Goal: Check status: Verify the current state of an ongoing process or item

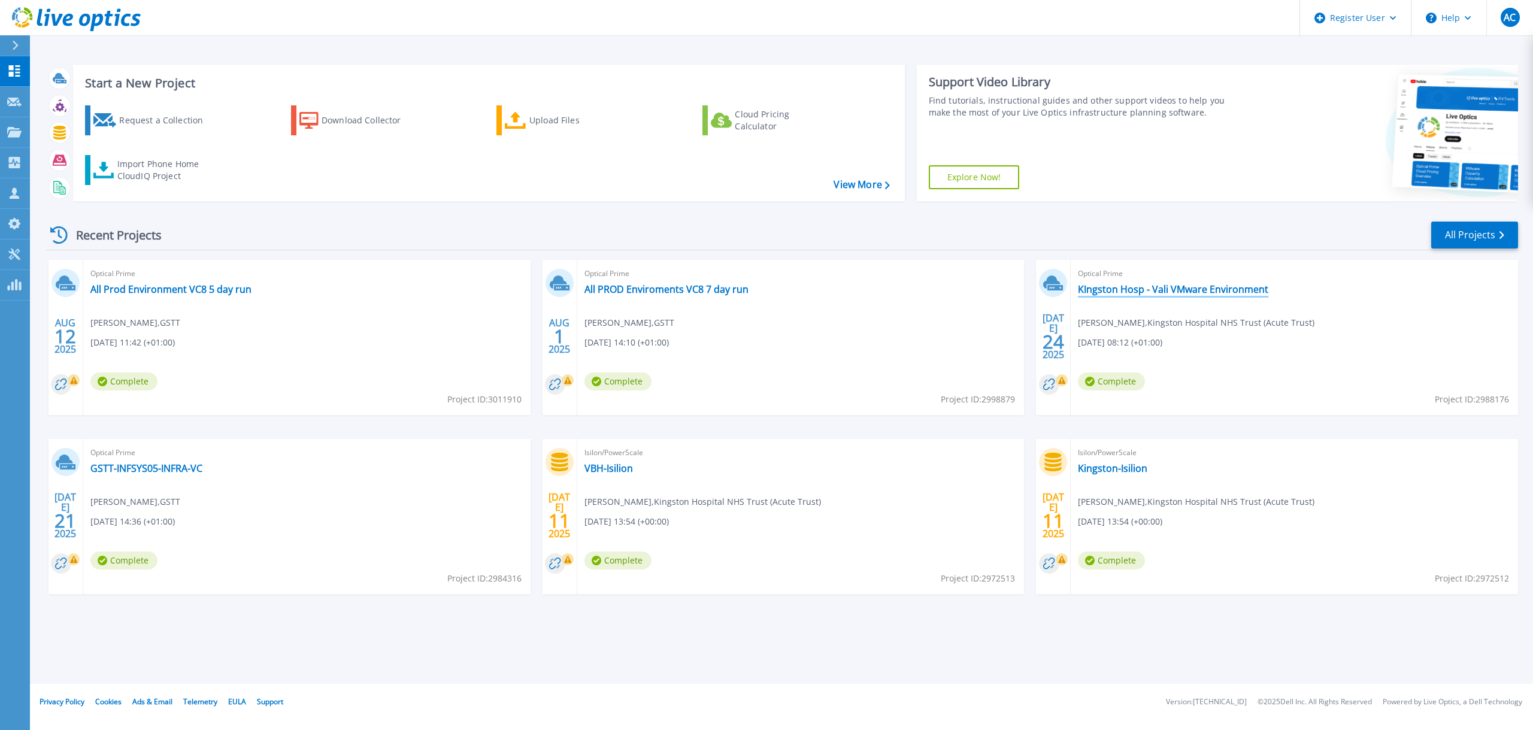
click at [1126, 286] on link "KIngston Hosp - Vali VMware Environment" at bounding box center [1173, 289] width 190 height 12
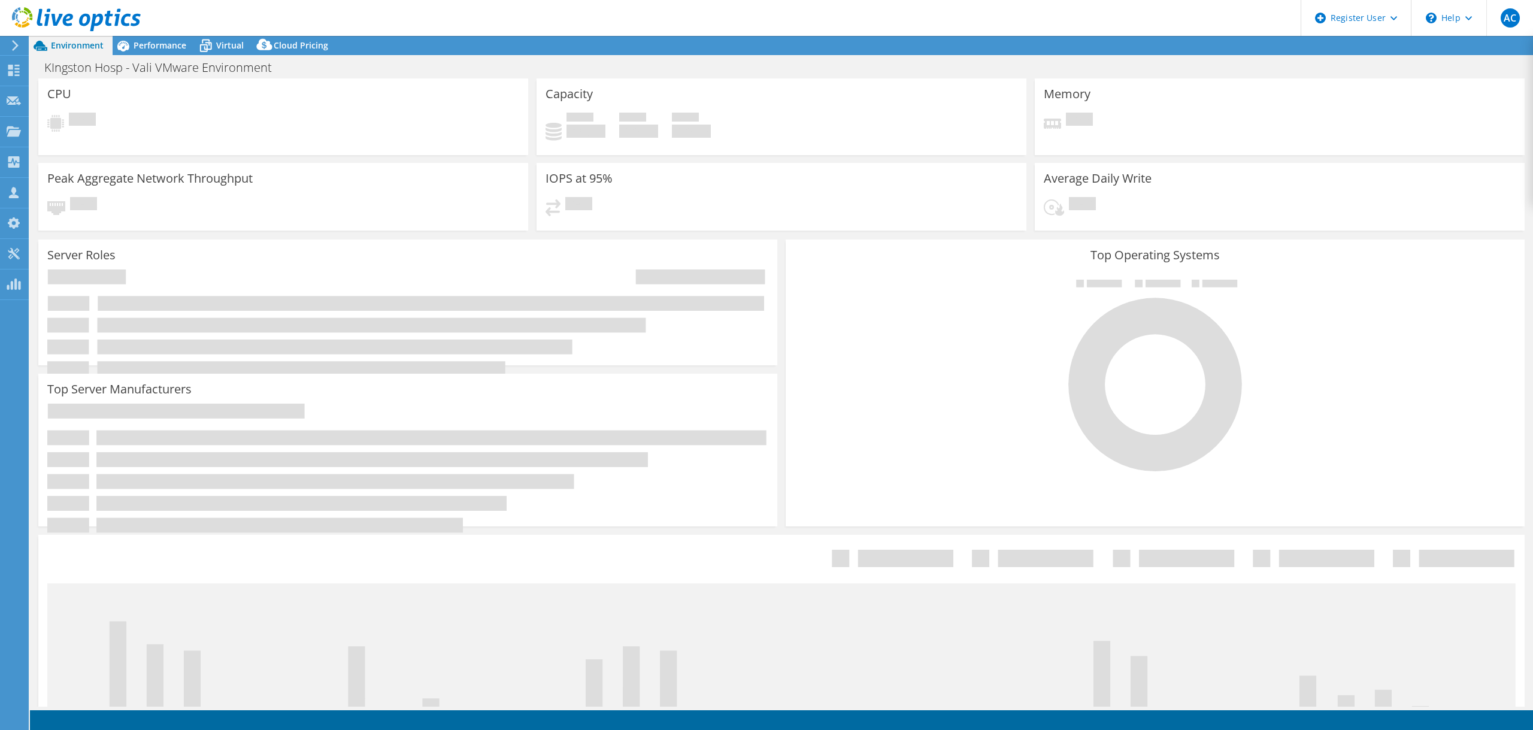
select select "USD"
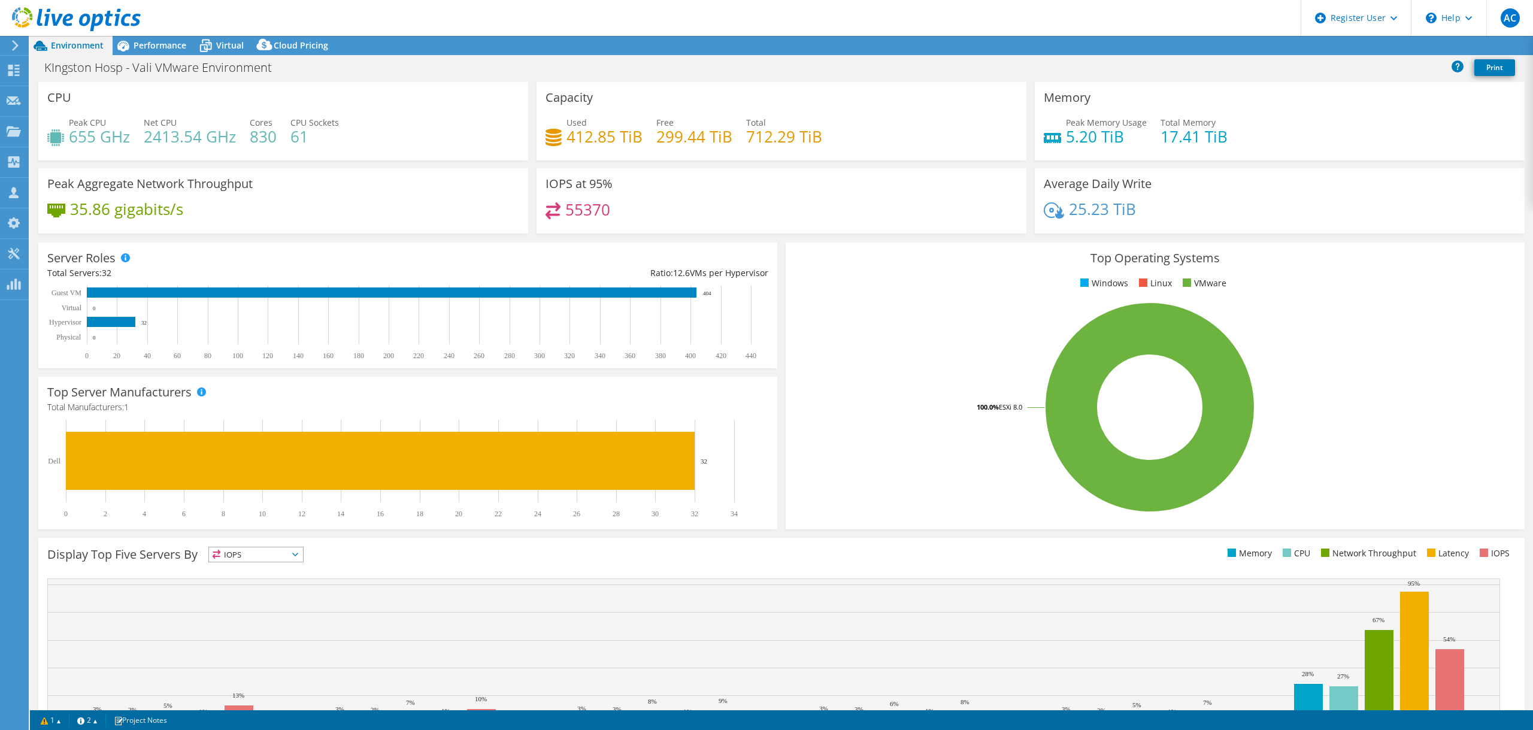
click at [201, 41] on icon at bounding box center [205, 45] width 21 height 21
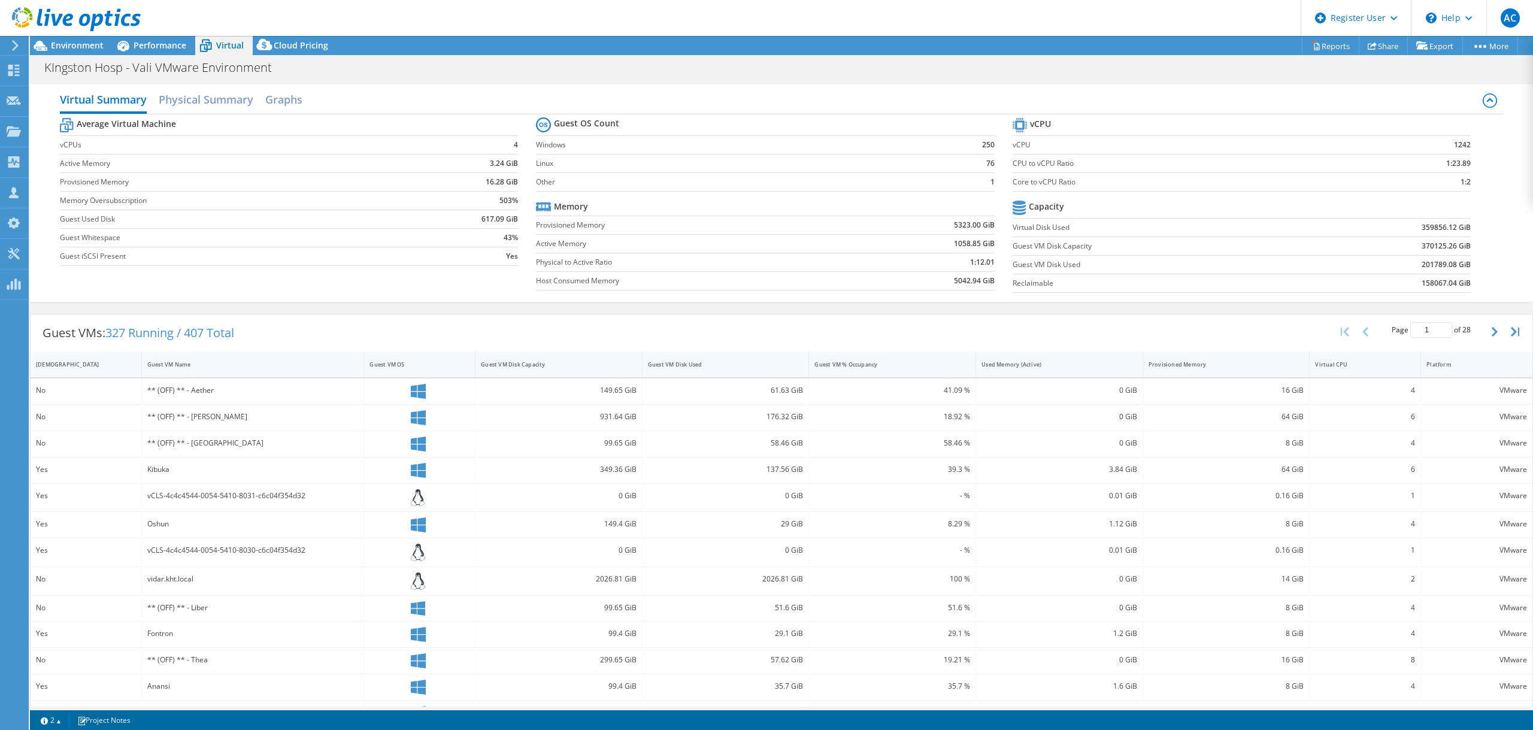
click at [163, 43] on span "Performance" at bounding box center [160, 45] width 53 height 11
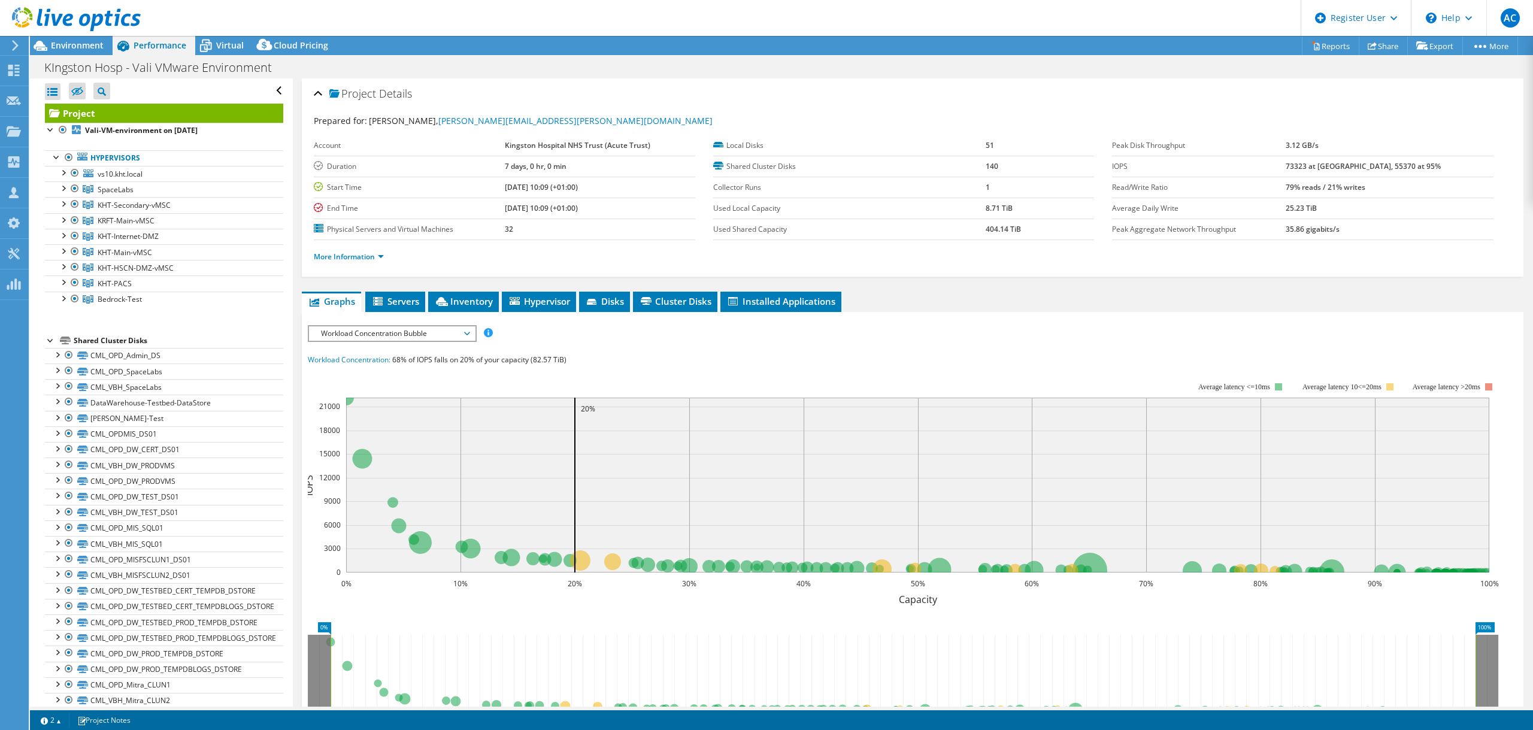
click at [66, 207] on div at bounding box center [63, 203] width 12 height 12
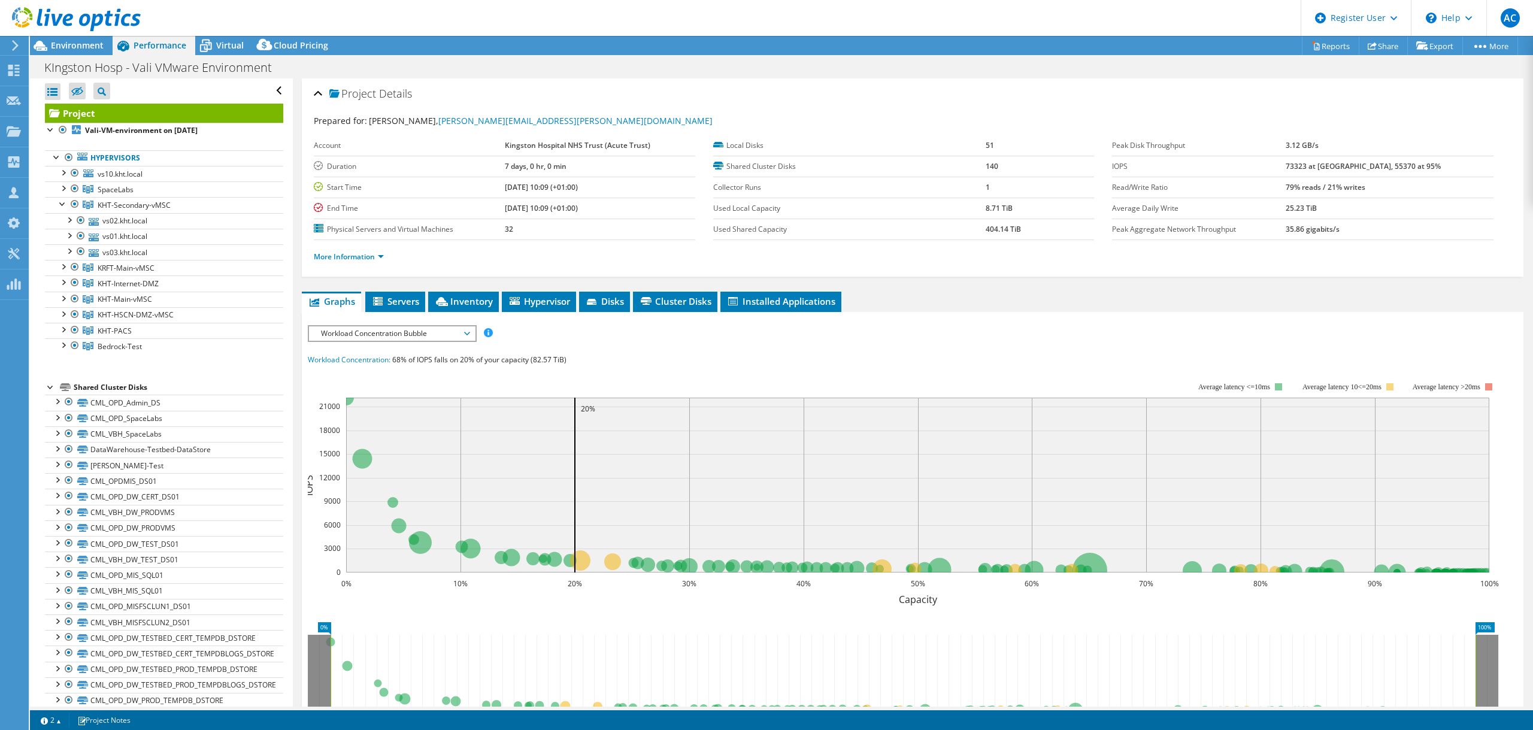
click at [62, 346] on div at bounding box center [63, 344] width 12 height 12
click at [67, 153] on div at bounding box center [69, 157] width 12 height 14
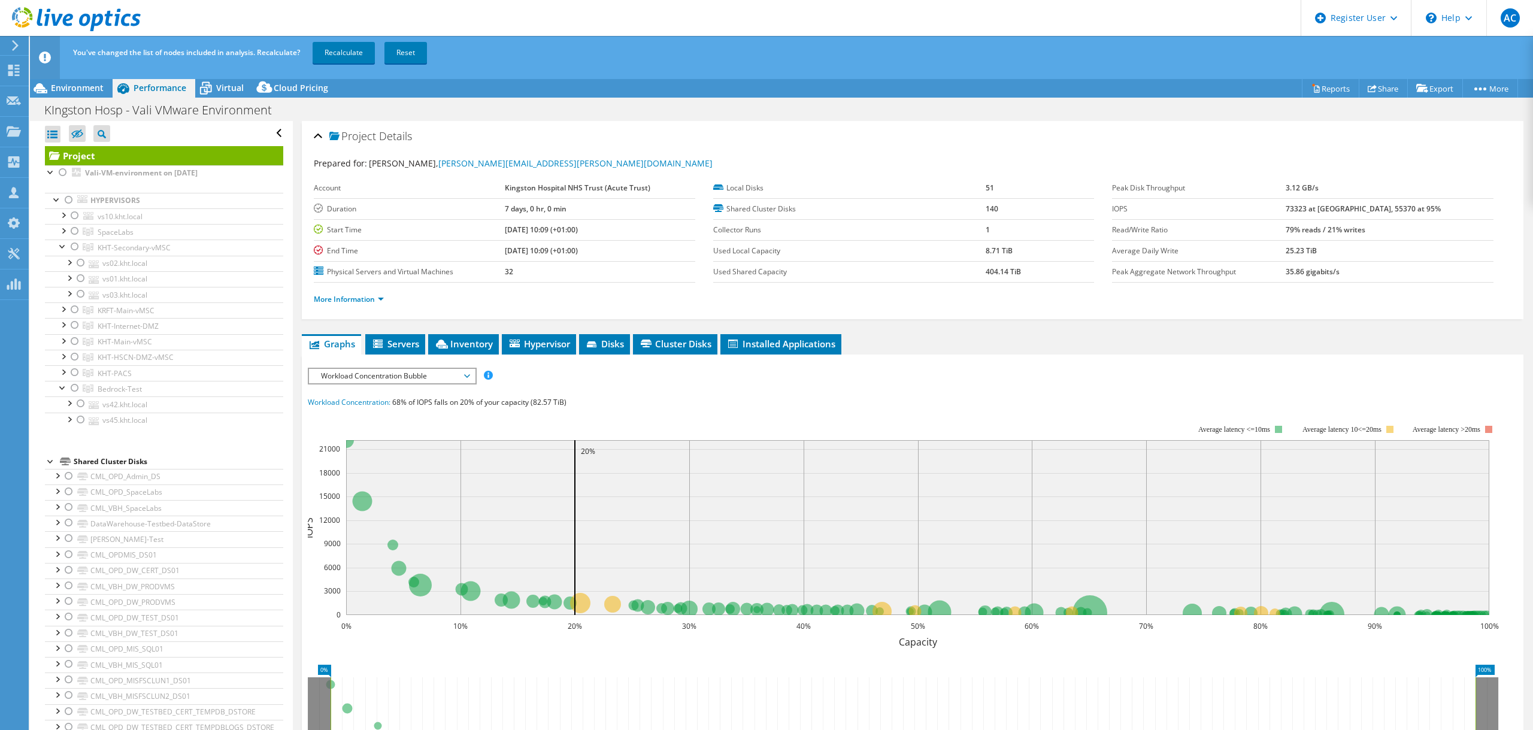
click at [72, 383] on div at bounding box center [75, 388] width 12 height 14
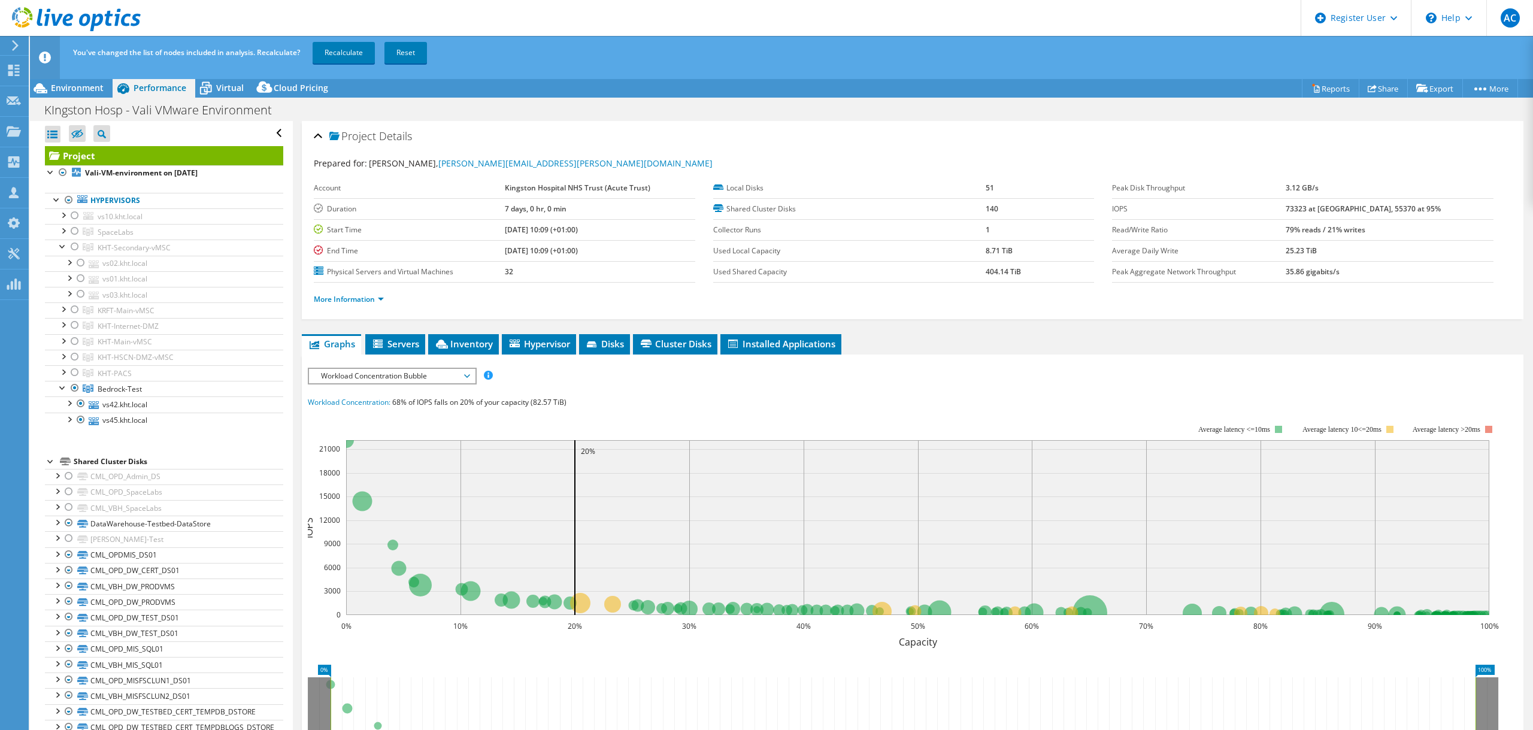
click at [75, 244] on div at bounding box center [75, 247] width 12 height 14
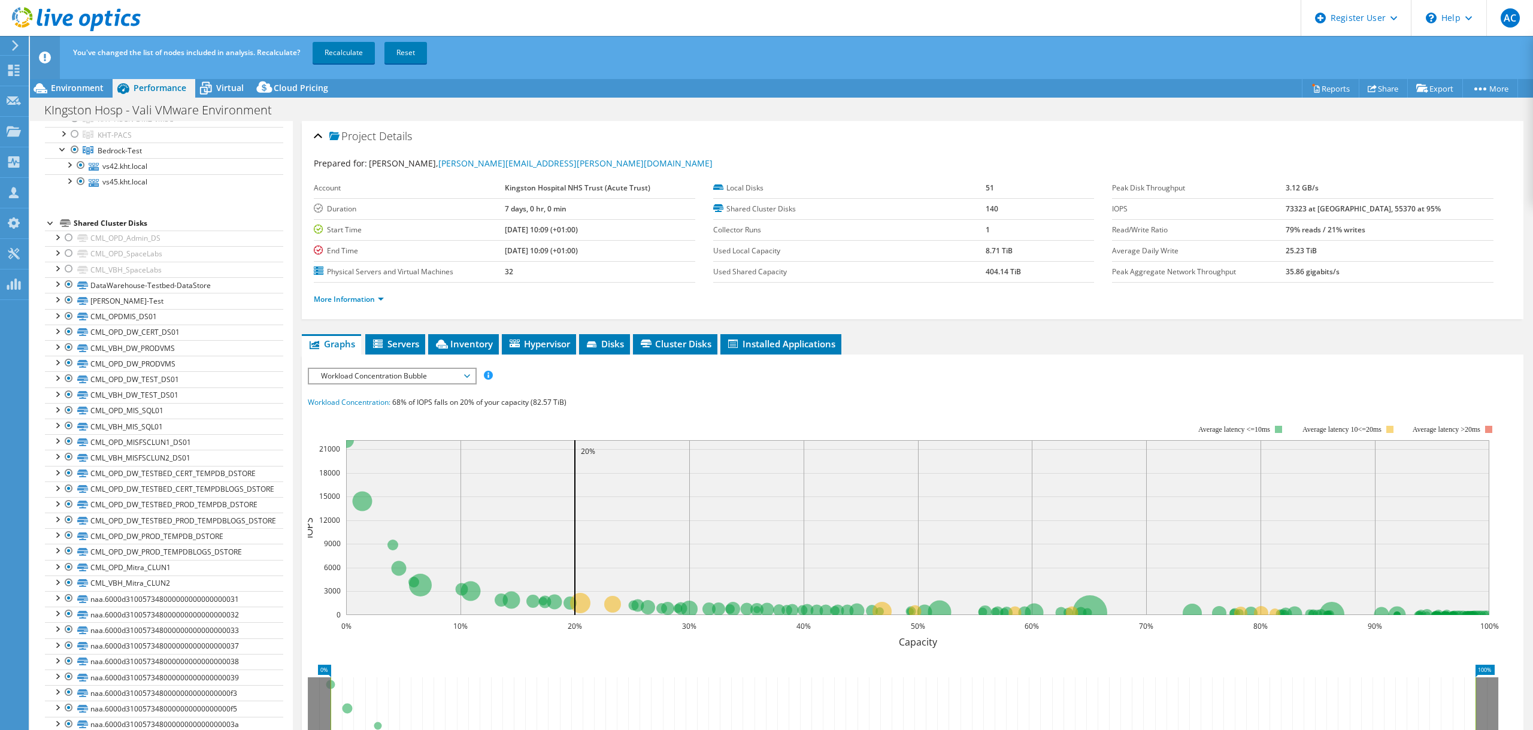
scroll to position [240, 0]
click at [370, 54] on link "Recalculate" at bounding box center [344, 53] width 62 height 22
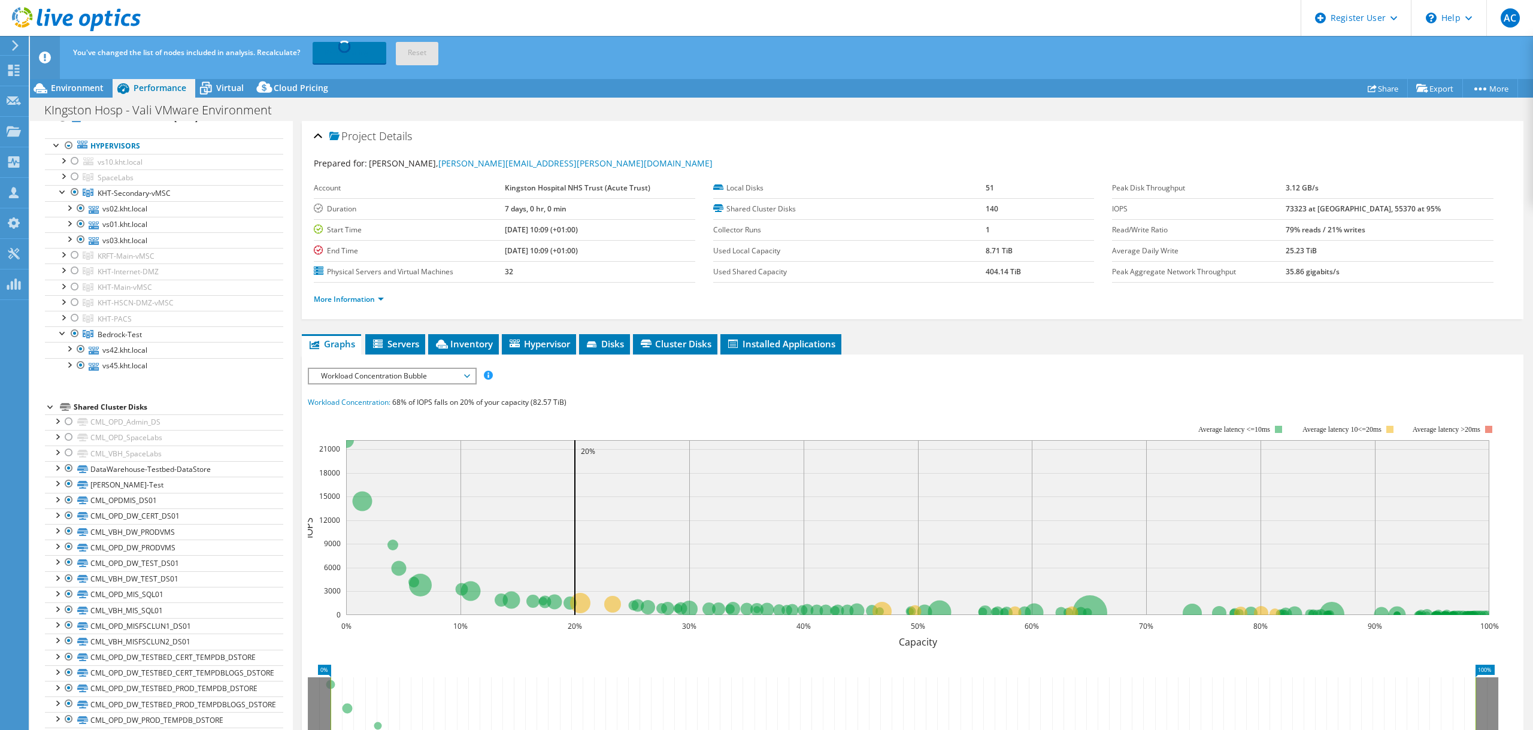
scroll to position [0, 0]
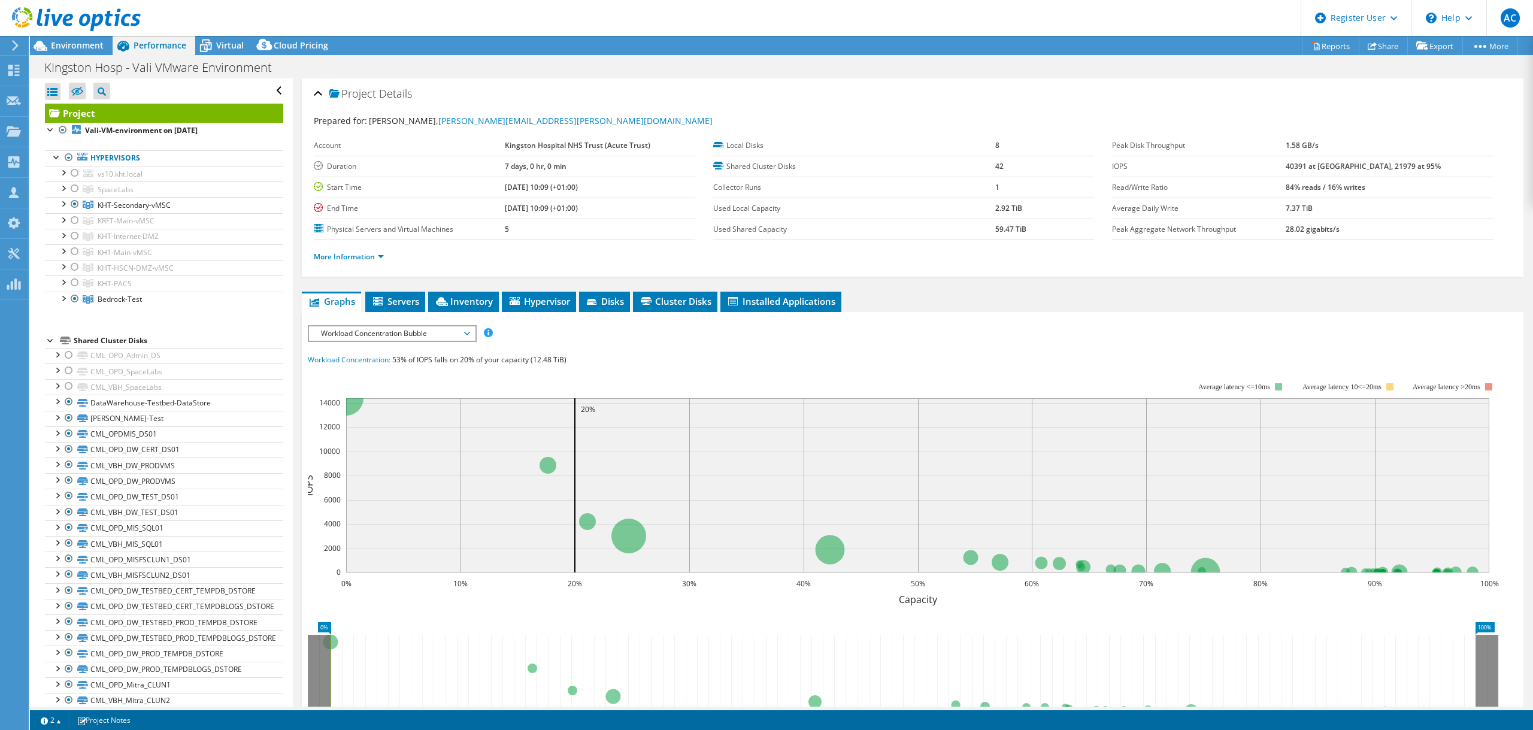
drag, startPoint x: 1432, startPoint y: 165, endPoint x: 1314, endPoint y: 166, distance: 118.0
click at [1314, 166] on tr "IOPS 40391 at [GEOGRAPHIC_DATA], 21979 at 95%" at bounding box center [1302, 166] width 381 height 21
